Goal: Task Accomplishment & Management: Manage account settings

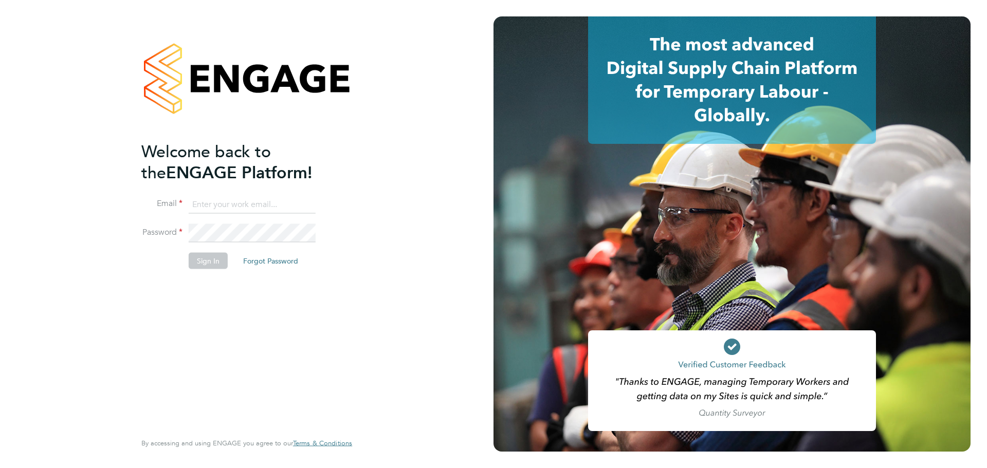
type input "jcgeut@gmail.com"
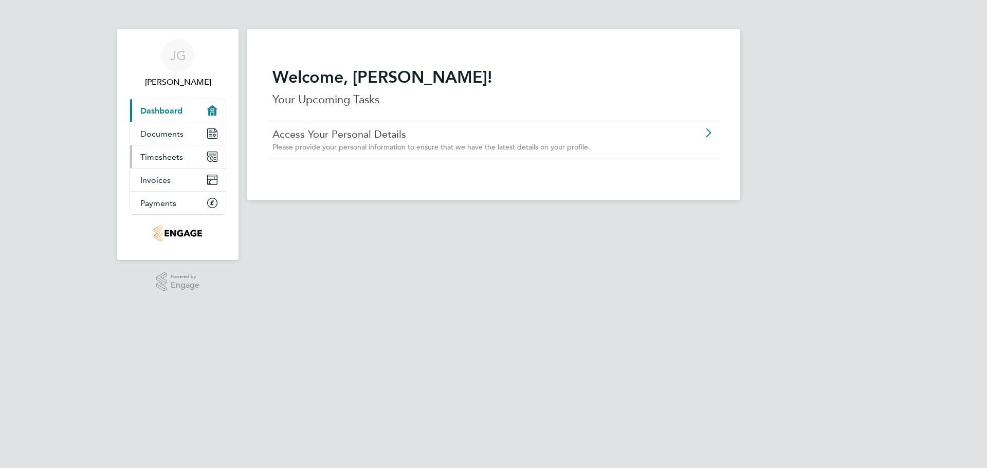
click at [173, 150] on link "Timesheets" at bounding box center [178, 156] width 96 height 23
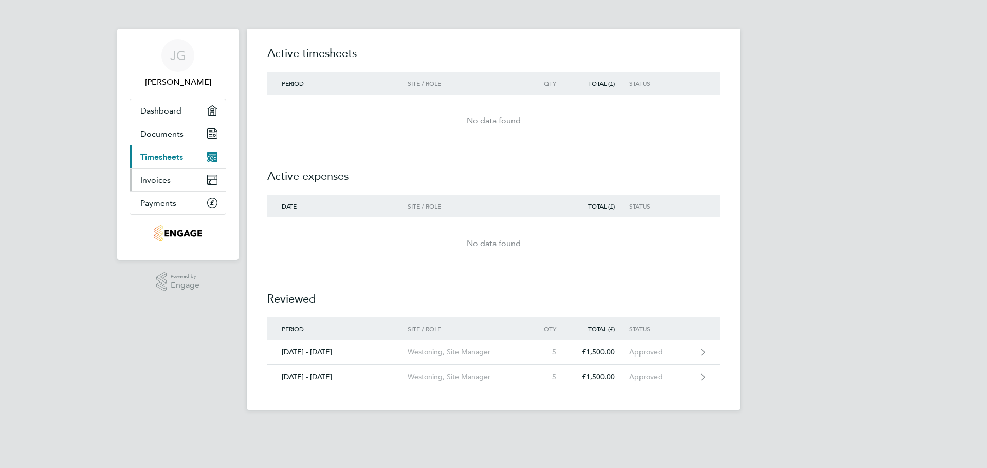
click at [169, 177] on span "Invoices" at bounding box center [155, 180] width 30 height 10
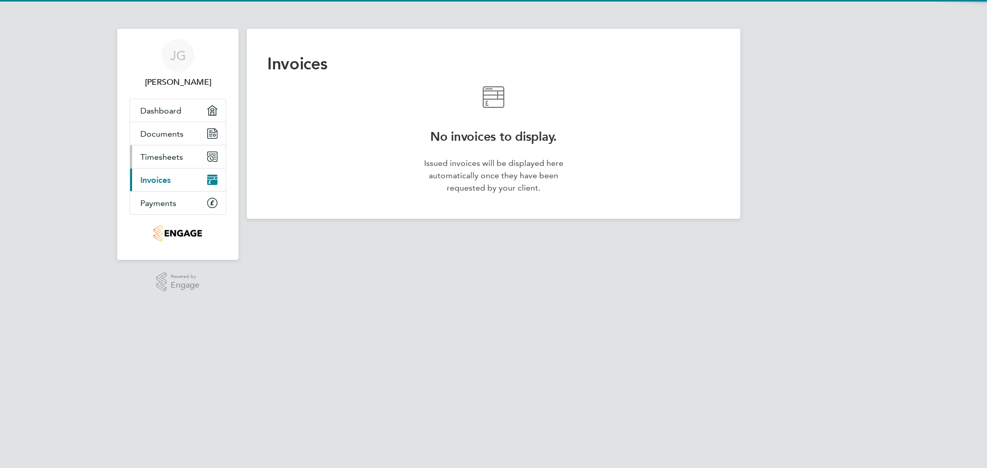
click at [172, 160] on span "Timesheets" at bounding box center [161, 157] width 43 height 10
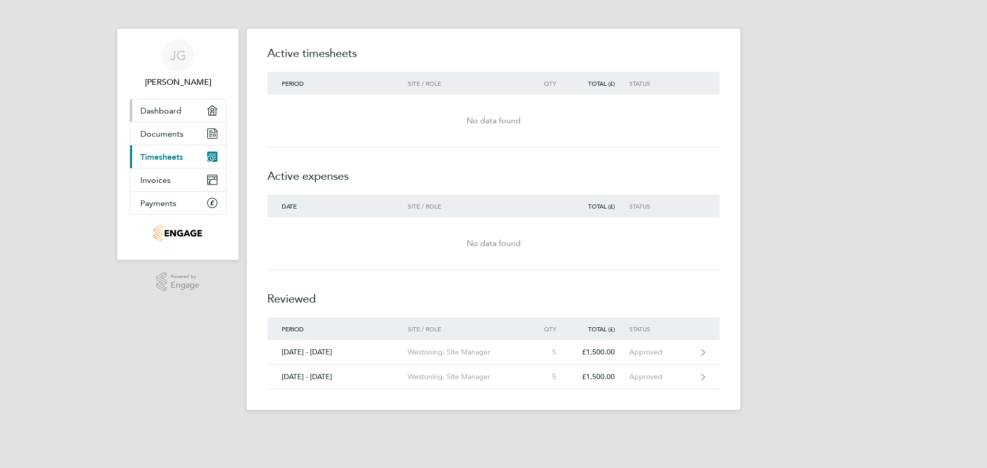
click at [163, 112] on span "Dashboard" at bounding box center [160, 111] width 41 height 10
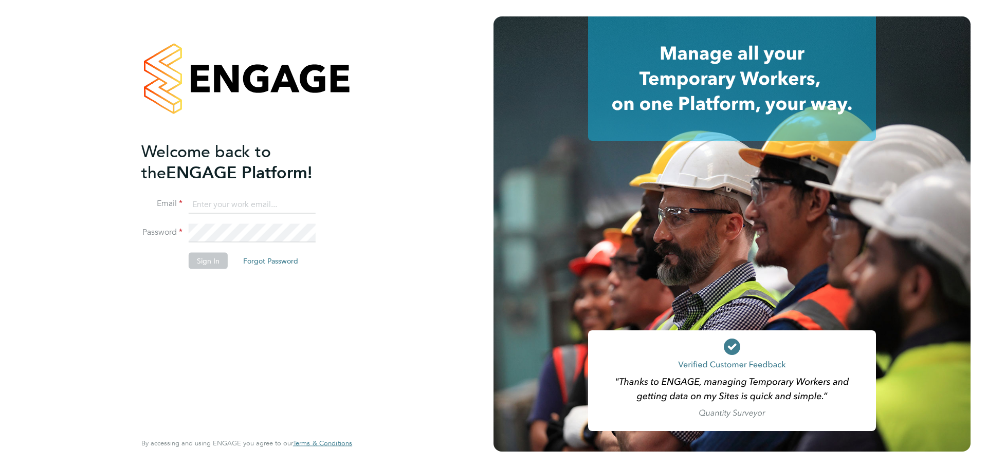
type input "jcgeut@gmail.com"
click at [195, 258] on button "Sign In" at bounding box center [208, 261] width 39 height 16
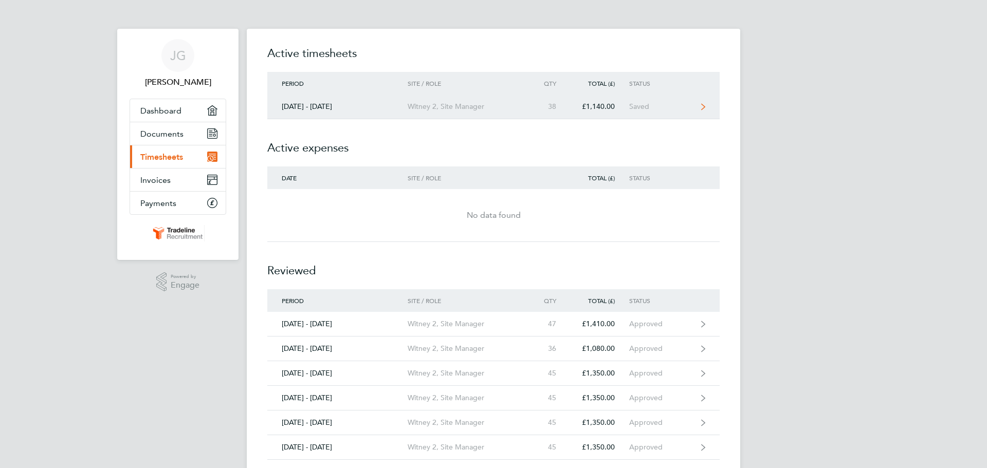
click at [681, 109] on div "Saved" at bounding box center [660, 106] width 63 height 9
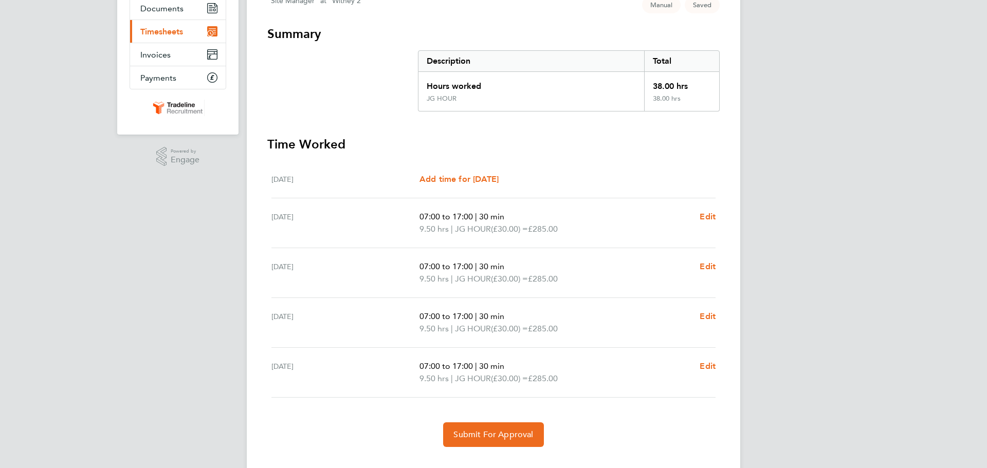
scroll to position [145, 0]
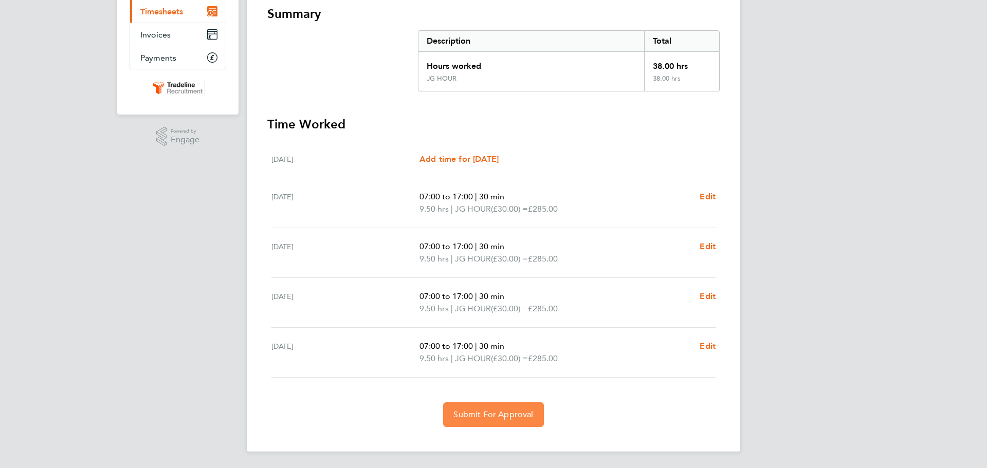
click at [507, 418] on span "Submit For Approval" at bounding box center [493, 415] width 80 height 10
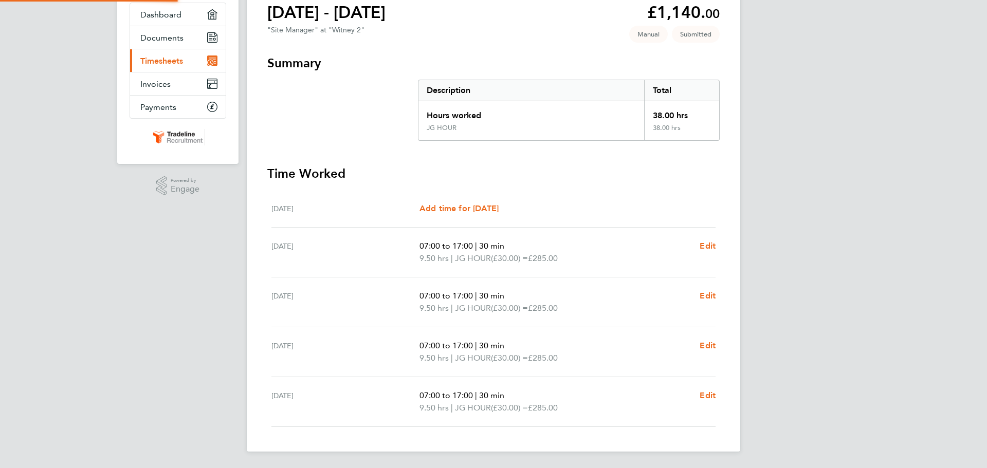
scroll to position [96, 0]
click at [827, 98] on div "JG Jeroen Geut Applications: Dashboard Documents Current page: Timesheets Invoi…" at bounding box center [493, 186] width 987 height 564
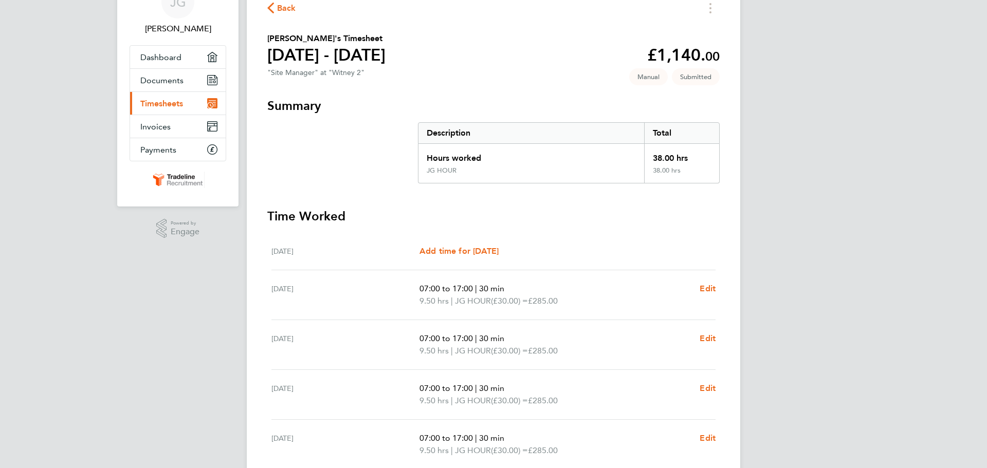
scroll to position [0, 0]
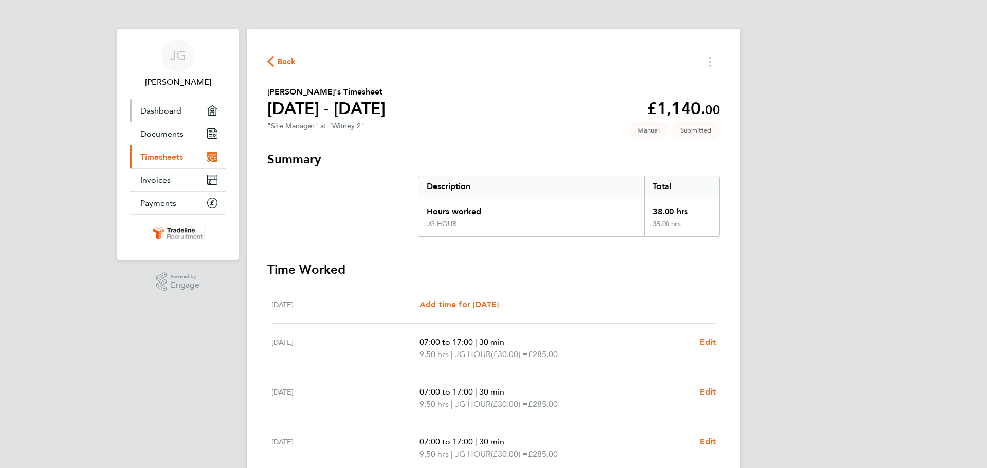
click at [170, 109] on span "Dashboard" at bounding box center [160, 111] width 41 height 10
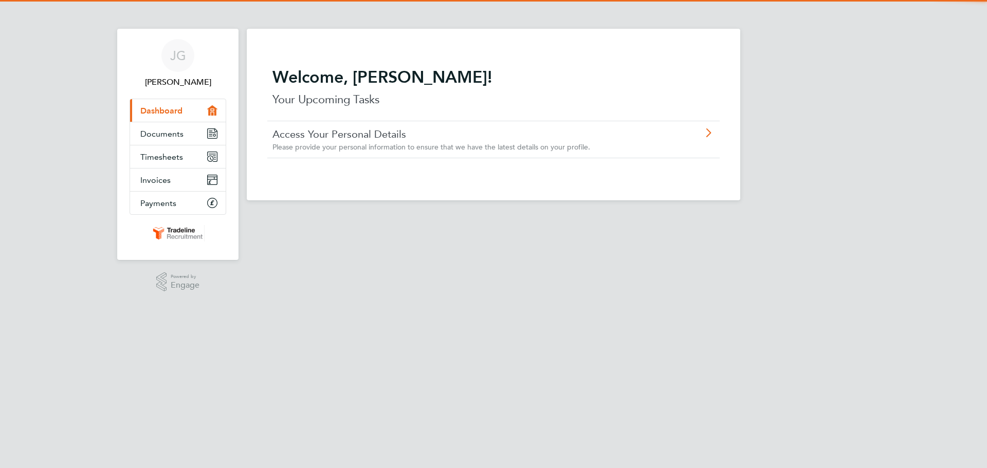
click at [79, 109] on div "JG Jeroen Geut Applications: Current page: Dashboard Documents Timesheets Invoi…" at bounding box center [493, 108] width 987 height 217
